Goal: Information Seeking & Learning: Learn about a topic

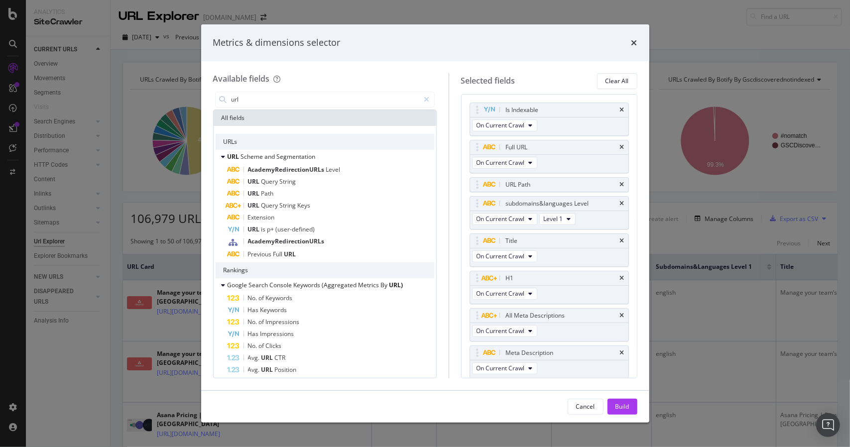
scroll to position [354, 0]
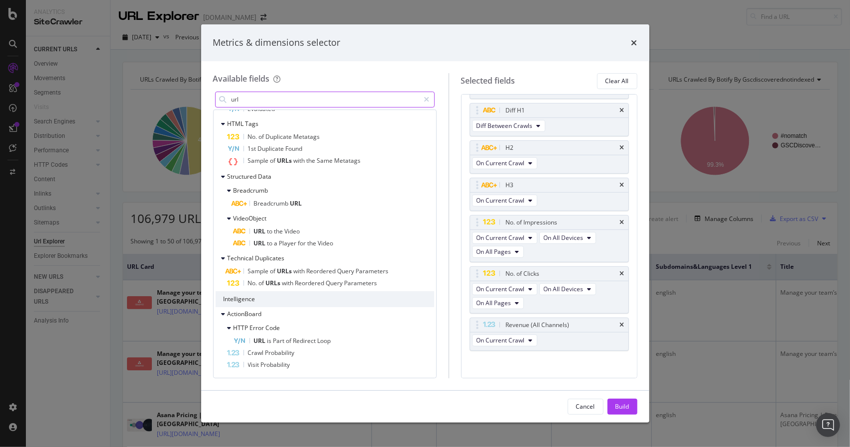
click at [297, 99] on input "url" at bounding box center [324, 99] width 189 height 15
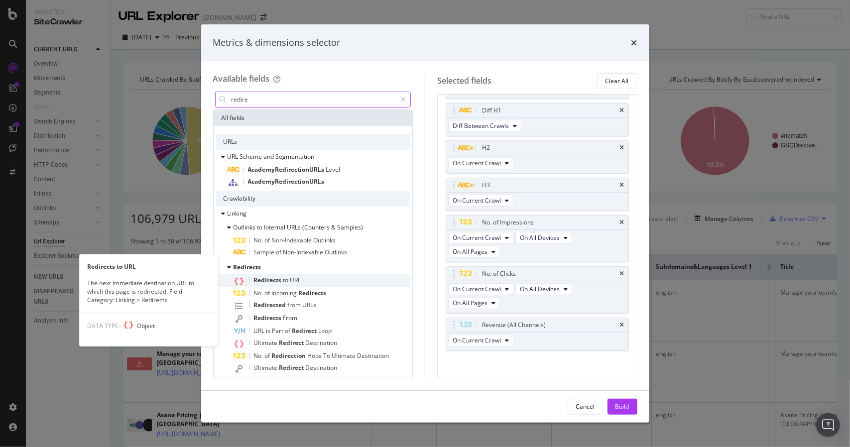
scroll to position [50, 0]
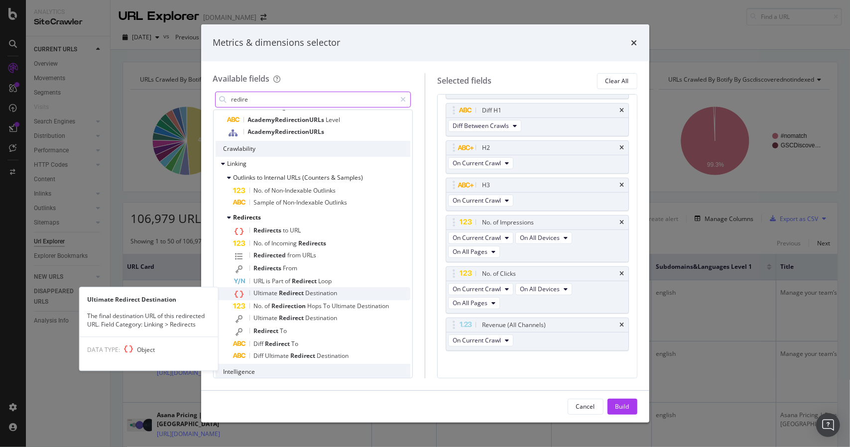
type input "redire"
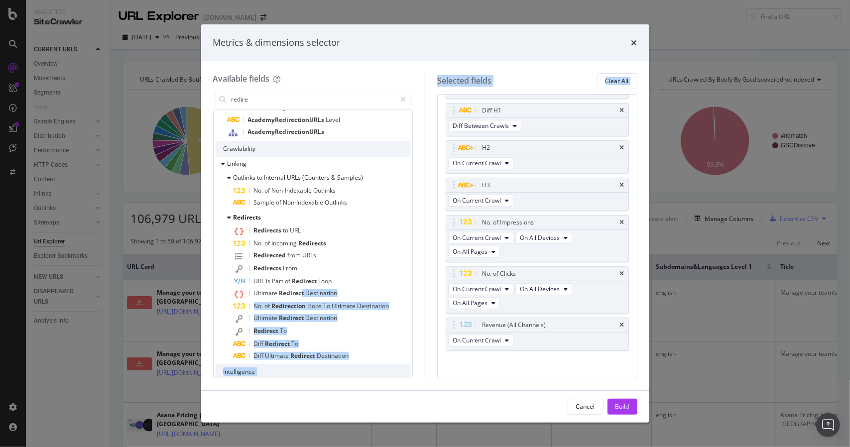
scroll to position [63, 0]
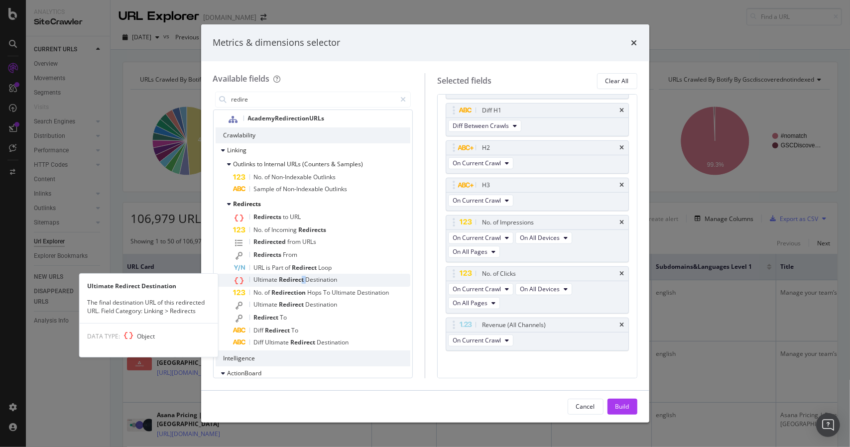
drag, startPoint x: 302, startPoint y: 289, endPoint x: 305, endPoint y: 281, distance: 8.8
click at [305, 281] on span "Redirect" at bounding box center [292, 279] width 26 height 8
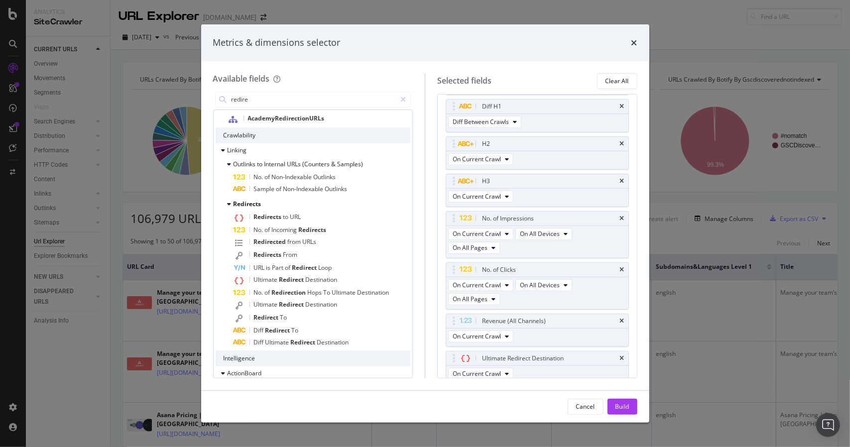
click at [305, 281] on span "Redirect" at bounding box center [292, 279] width 26 height 8
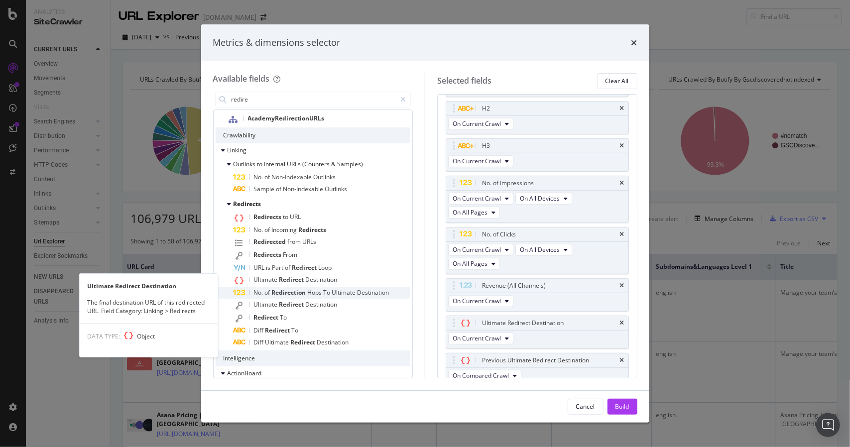
scroll to position [396, 0]
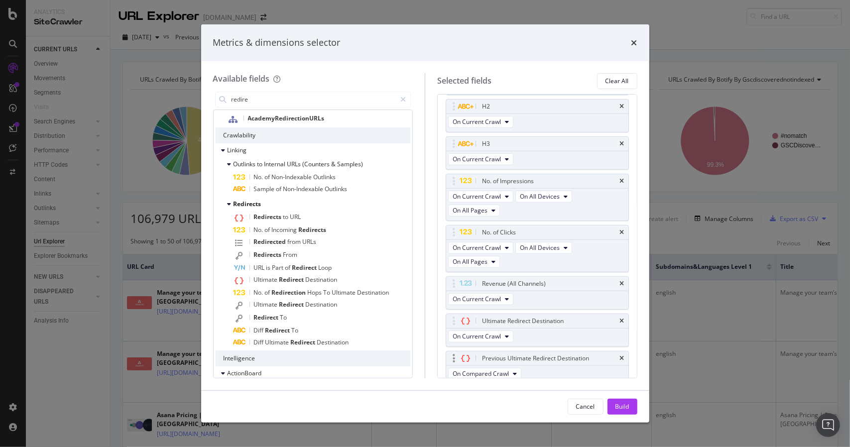
click at [616, 351] on div "Previous Ultimate Redirect Destination" at bounding box center [537, 358] width 182 height 14
click at [611, 355] on div "Previous Ultimate Redirect Destination" at bounding box center [537, 358] width 182 height 14
click at [613, 353] on div "Previous Ultimate Redirect Destination" at bounding box center [537, 358] width 182 height 14
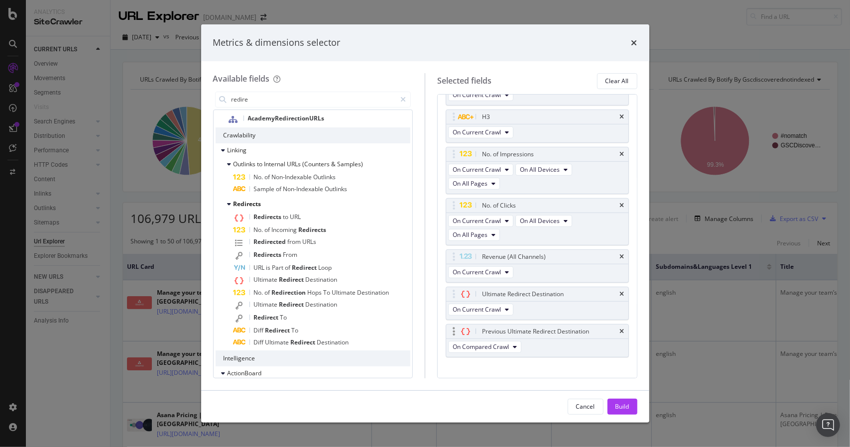
scroll to position [429, 0]
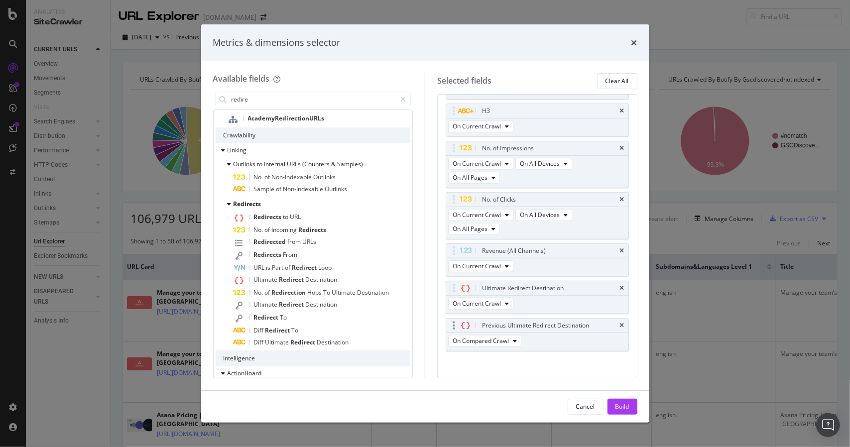
click at [612, 322] on div "Previous Ultimate Redirect Destination" at bounding box center [537, 326] width 182 height 14
click at [620, 323] on icon "times" at bounding box center [622, 326] width 4 height 6
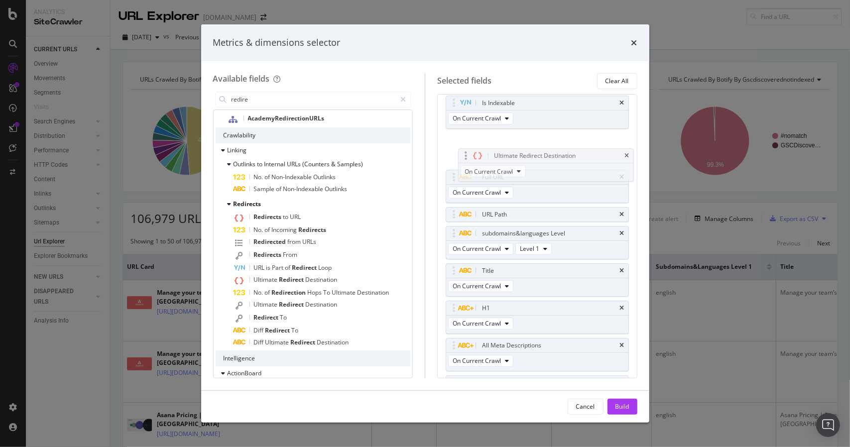
scroll to position [3, 0]
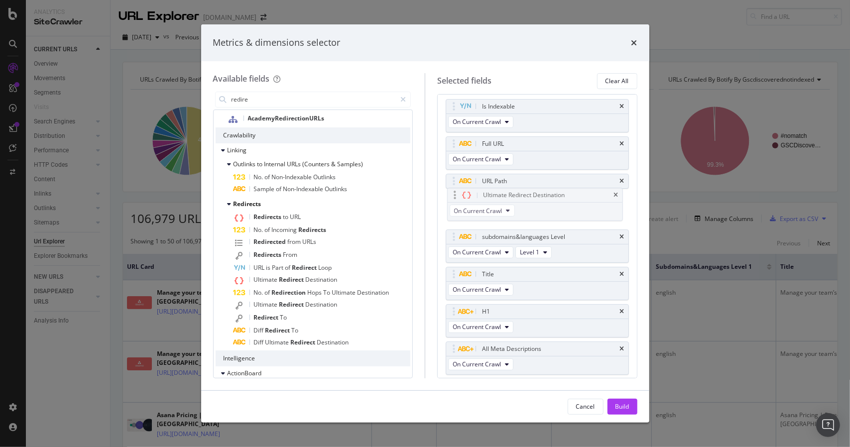
drag, startPoint x: 578, startPoint y: 318, endPoint x: 580, endPoint y: 195, distance: 122.5
click at [580, 195] on body "Analytics SiteCrawler CURRENT URLS Overview Movements Segments Visits Search En…" at bounding box center [425, 223] width 850 height 447
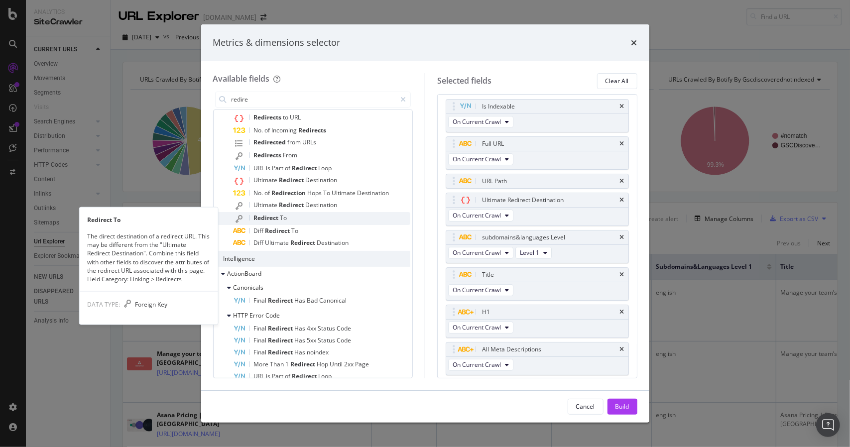
scroll to position [174, 0]
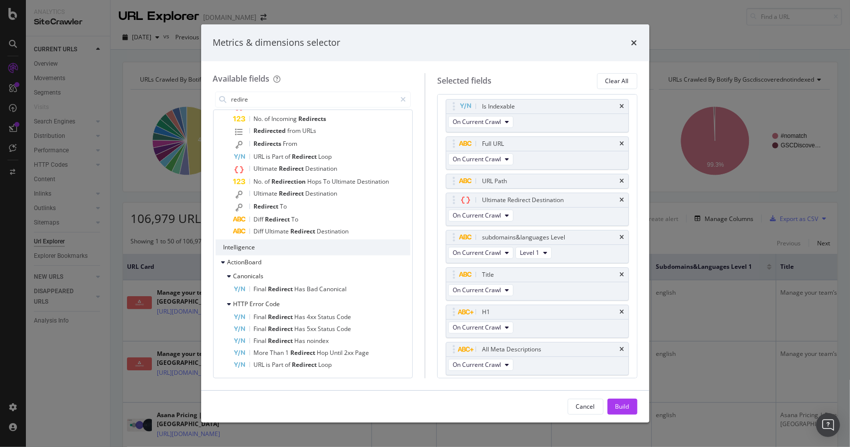
drag, startPoint x: 626, startPoint y: 406, endPoint x: 627, endPoint y: 391, distance: 15.0
click at [626, 406] on div "Build" at bounding box center [622, 406] width 14 height 8
